Goal: Task Accomplishment & Management: Manage account settings

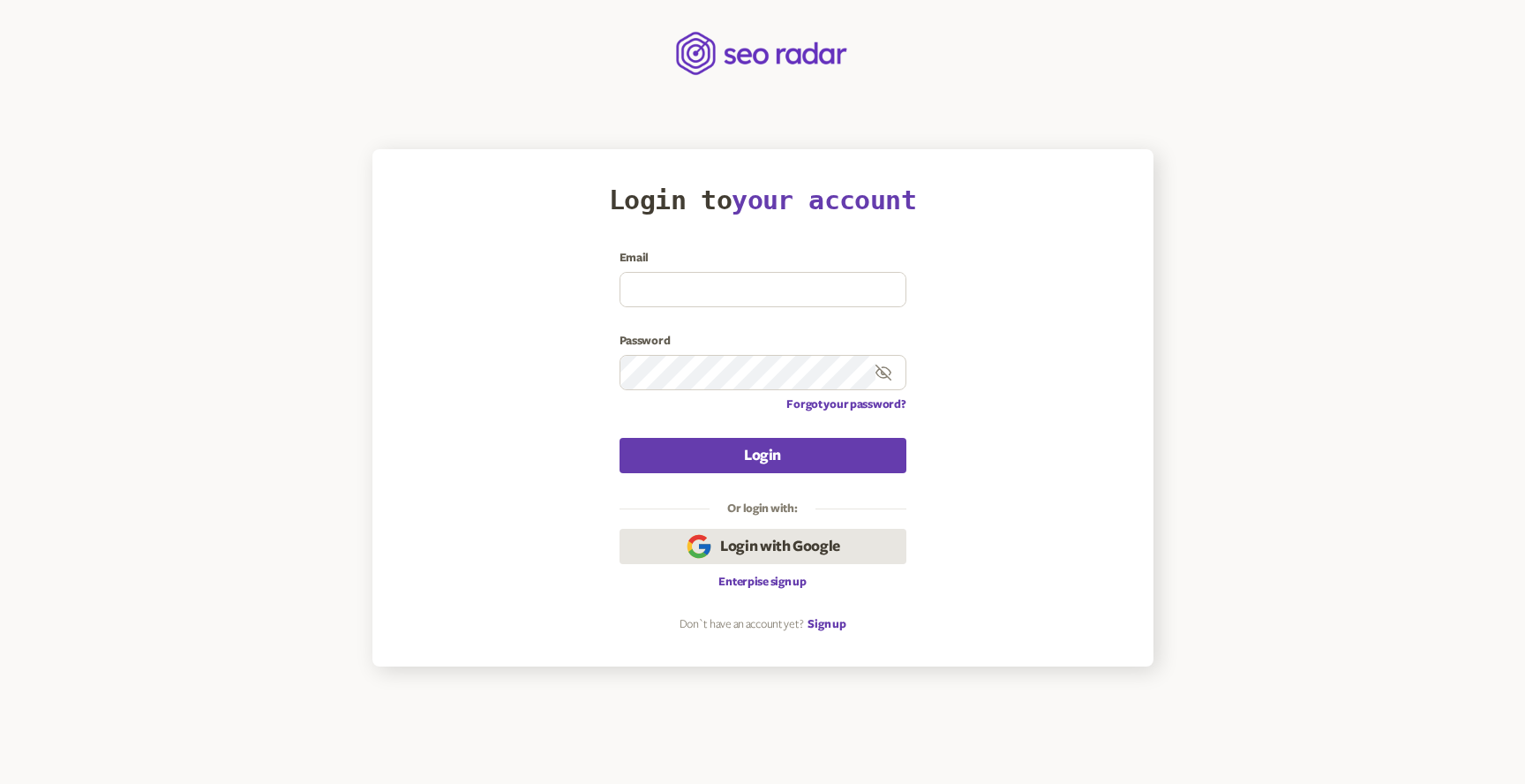
click at [800, 541] on span "Login with Google" at bounding box center [780, 546] width 120 height 22
click at [794, 541] on span "Login with Google" at bounding box center [780, 546] width 120 height 22
click at [779, 550] on span "Login with Google" at bounding box center [780, 546] width 120 height 22
click at [1064, 567] on div "Login to your account Email Password Forgot your password? Login Or login with:…" at bounding box center [763, 407] width 711 height 447
click at [711, 287] on input at bounding box center [762, 290] width 285 height 34
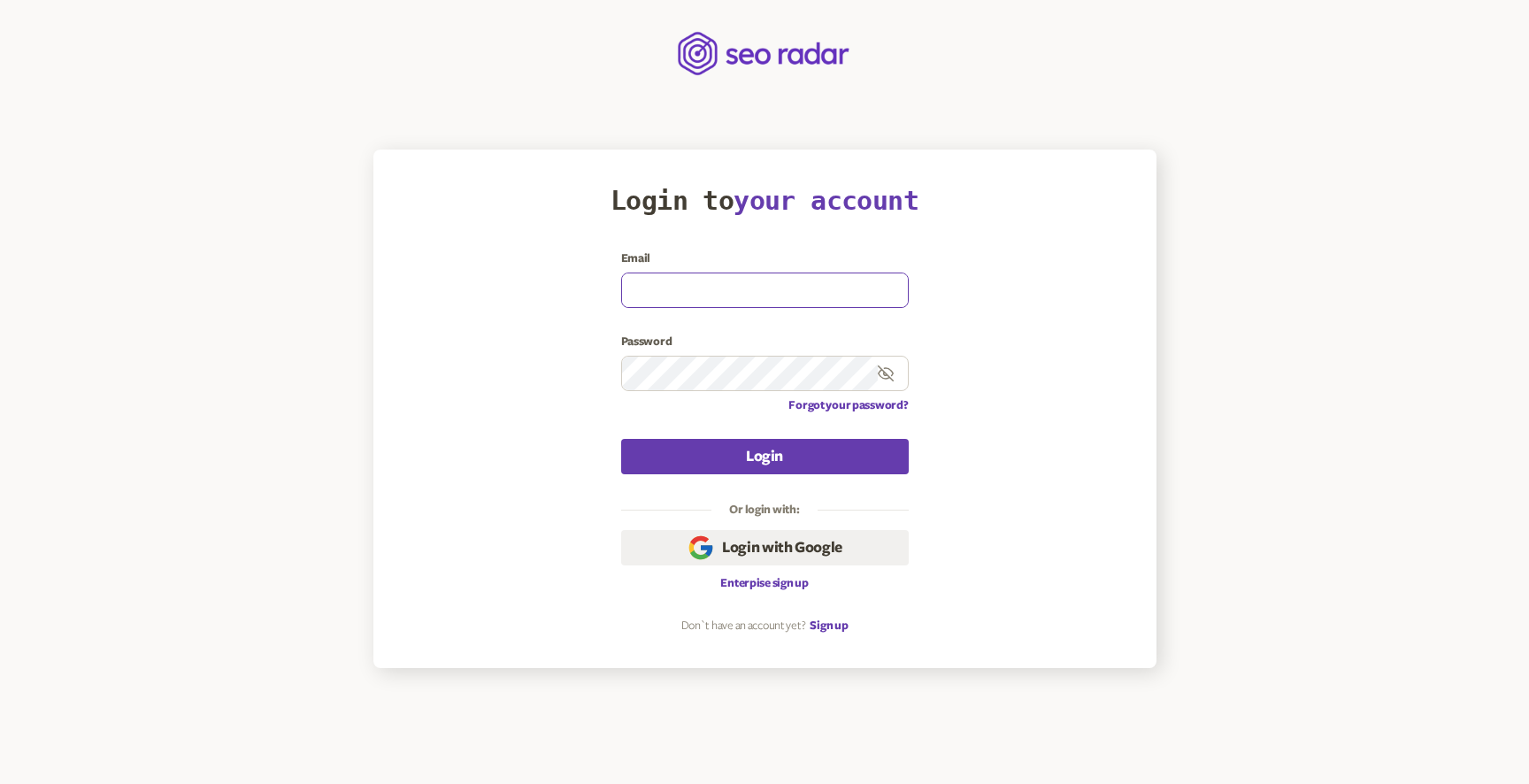
paste input "[EMAIL_ADDRESS][DOMAIN_NAME]"
type input "[EMAIL_ADDRESS][DOMAIN_NAME]"
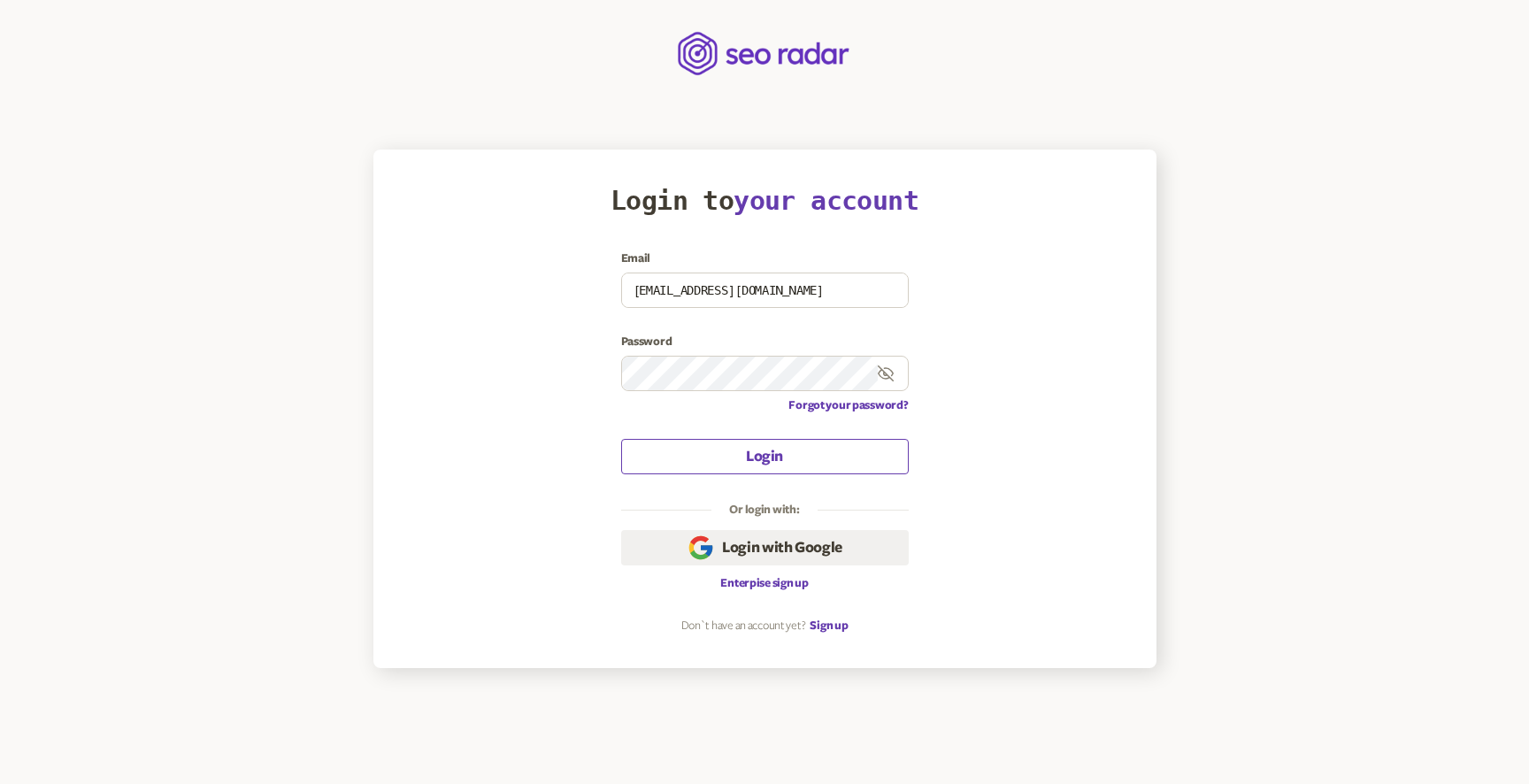
click at [769, 458] on button "Login" at bounding box center [764, 457] width 288 height 36
click at [1256, 447] on main "Login to your account Email [EMAIL_ADDRESS][DOMAIN_NAME] Password Forgot your p…" at bounding box center [764, 334] width 1529 height 668
click at [755, 457] on button "Login" at bounding box center [764, 457] width 288 height 36
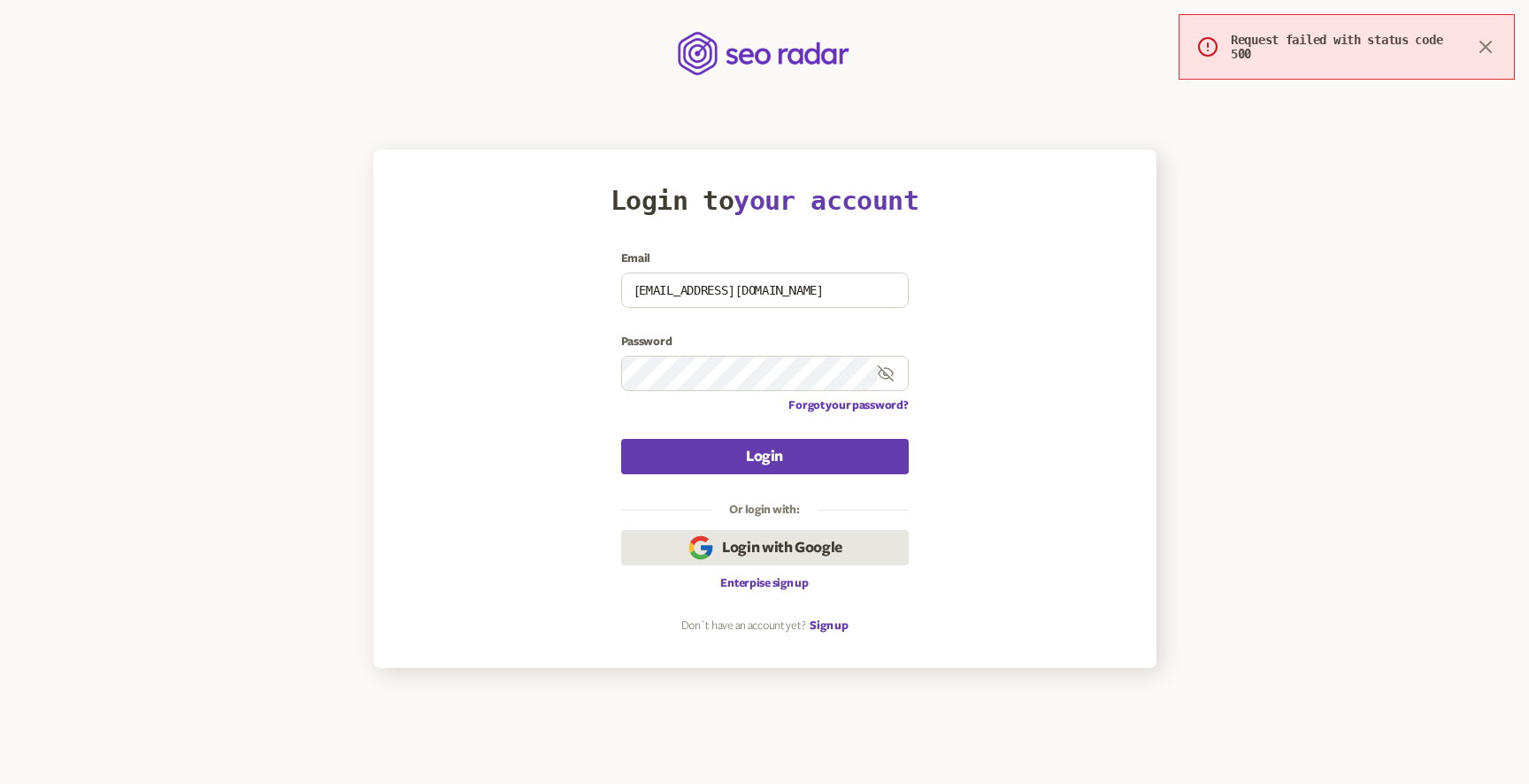
click at [774, 548] on span "Login with Google" at bounding box center [782, 547] width 121 height 22
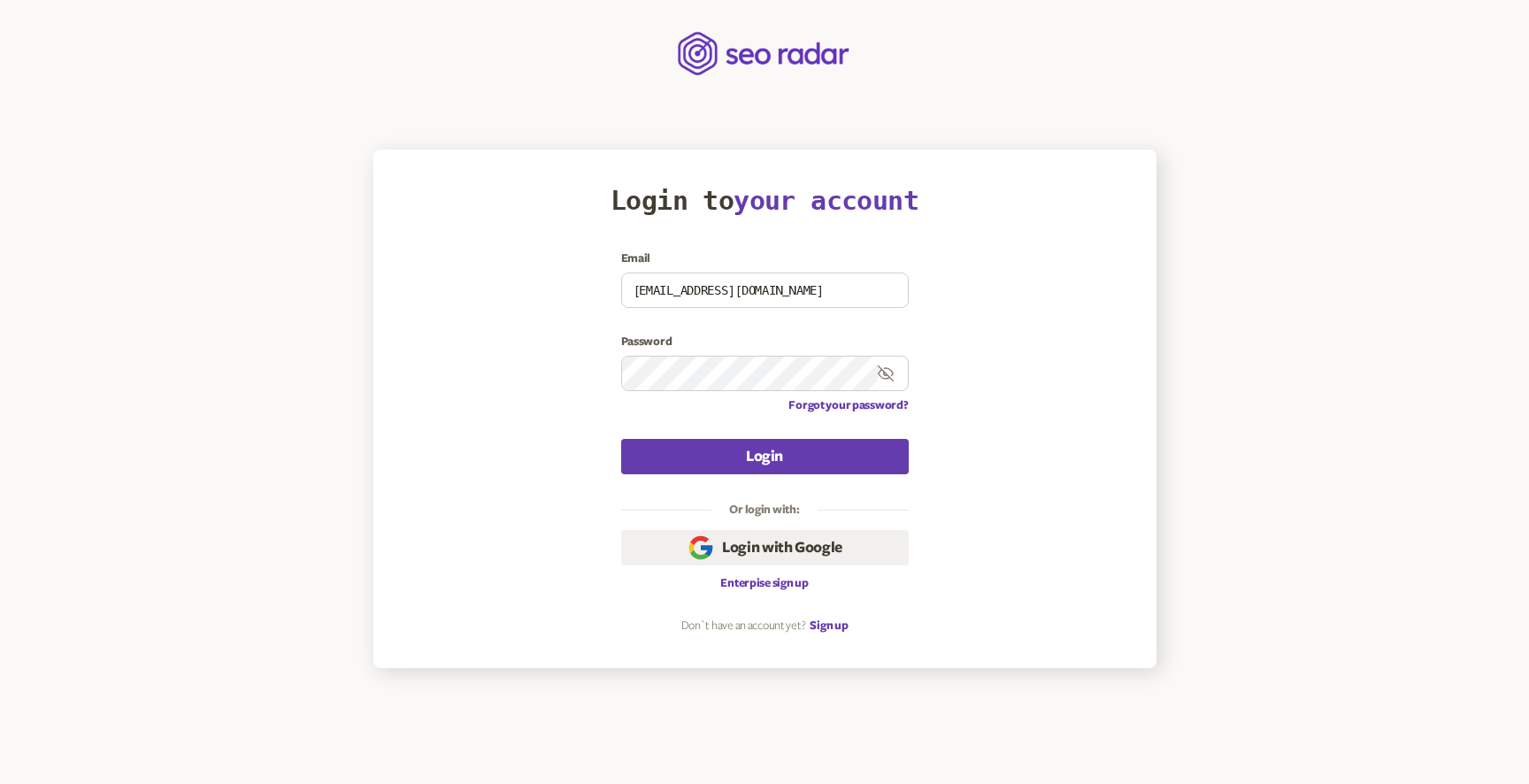
click at [999, 310] on div "Login to your account Email [EMAIL_ADDRESS][DOMAIN_NAME] Password Forgot your p…" at bounding box center [765, 408] width 713 height 448
click at [764, 547] on span "Login with Google" at bounding box center [782, 547] width 121 height 22
drag, startPoint x: 1147, startPoint y: 425, endPoint x: 1180, endPoint y: 414, distance: 34.8
click at [1147, 425] on article "Login to your account Email [EMAIL_ADDRESS][DOMAIN_NAME] Password Forgot your p…" at bounding box center [764, 409] width 783 height 518
